Goal: Transaction & Acquisition: Purchase product/service

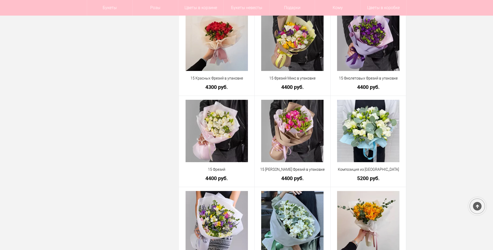
scroll to position [286, 0]
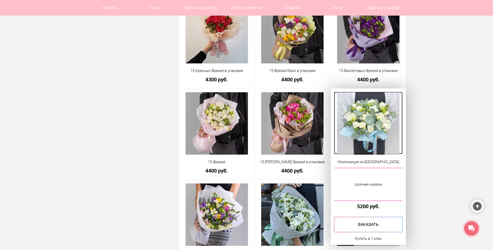
click at [367, 115] on img at bounding box center [368, 123] width 62 height 62
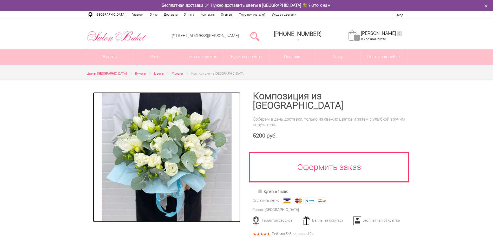
click at [180, 143] on img at bounding box center [167, 157] width 130 height 130
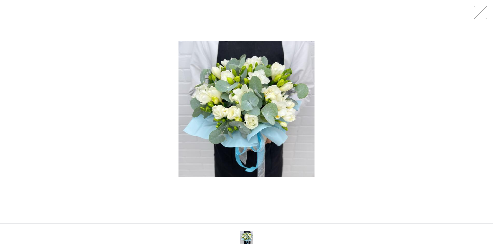
click at [237, 122] on img at bounding box center [246, 109] width 136 height 136
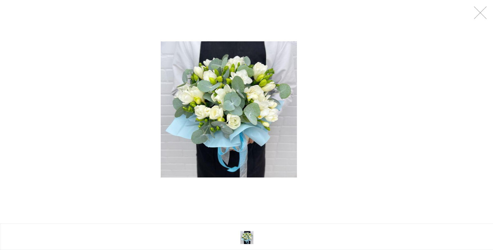
drag, startPoint x: 248, startPoint y: 114, endPoint x: 231, endPoint y: 140, distance: 31.4
click at [231, 140] on img at bounding box center [229, 109] width 136 height 136
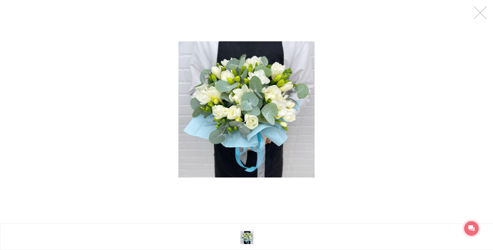
click at [473, 17] on div at bounding box center [246, 109] width 493 height 219
click at [483, 13] on link at bounding box center [480, 12] width 13 height 13
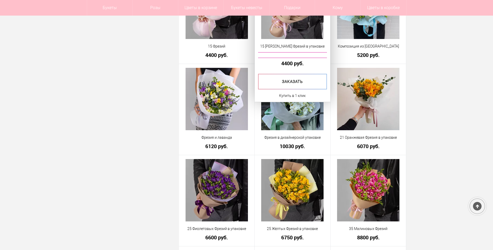
scroll to position [431, 0]
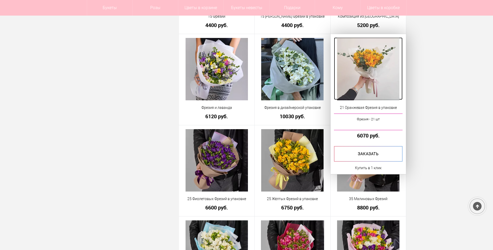
click at [354, 62] on img at bounding box center [368, 69] width 62 height 62
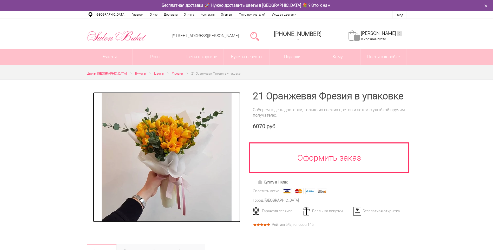
click at [175, 177] on img at bounding box center [167, 157] width 130 height 130
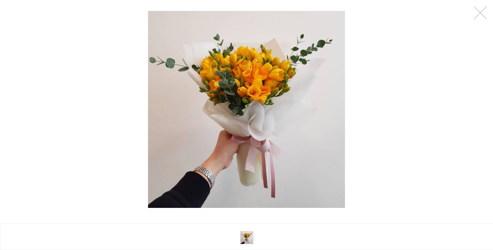
click at [472, 18] on div at bounding box center [246, 109] width 493 height 219
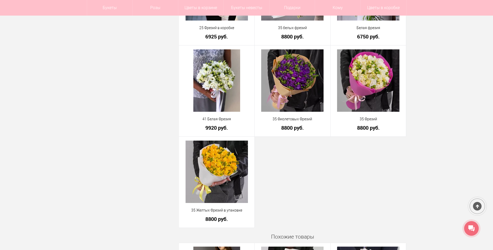
scroll to position [707, 0]
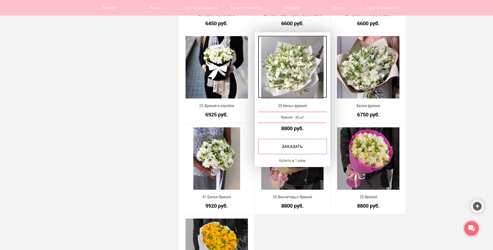
click at [314, 78] on img at bounding box center [292, 67] width 62 height 62
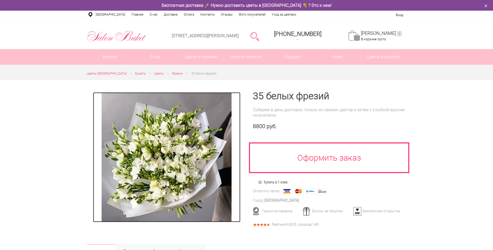
click at [189, 159] on img at bounding box center [167, 157] width 130 height 130
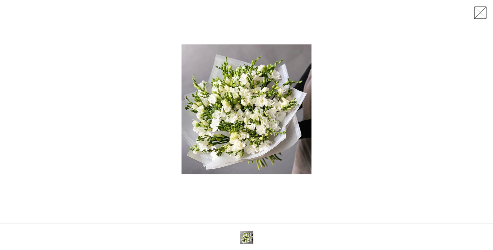
click at [482, 15] on link at bounding box center [480, 12] width 13 height 13
